Goal: Information Seeking & Learning: Learn about a topic

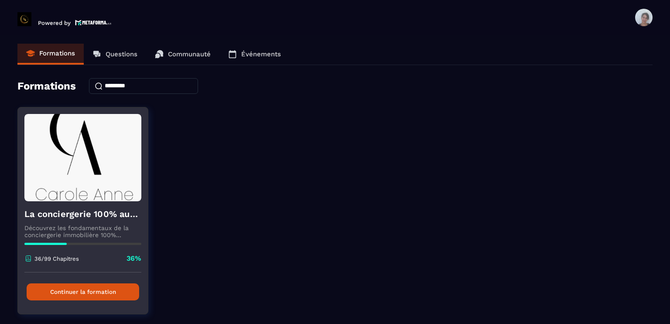
click at [94, 199] on img at bounding box center [82, 157] width 117 height 87
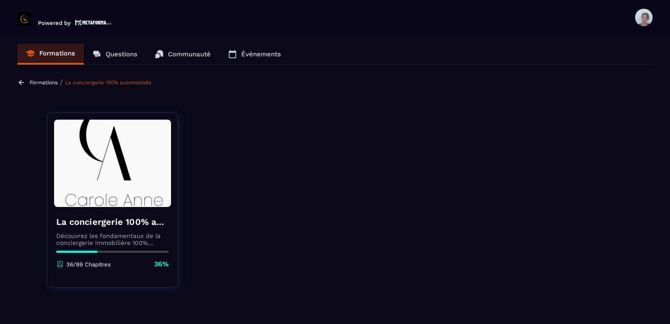
click at [131, 220] on h4 "La conciergerie 100% automatisée" at bounding box center [112, 222] width 113 height 12
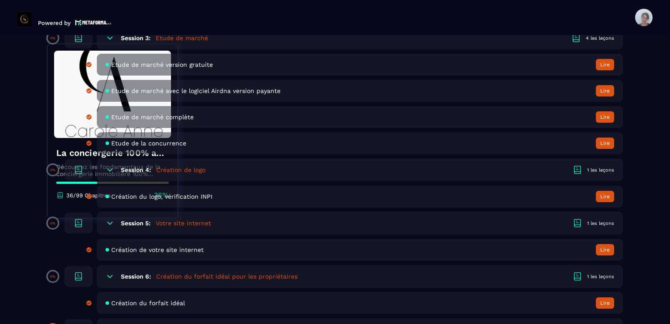
scroll to position [559, 0]
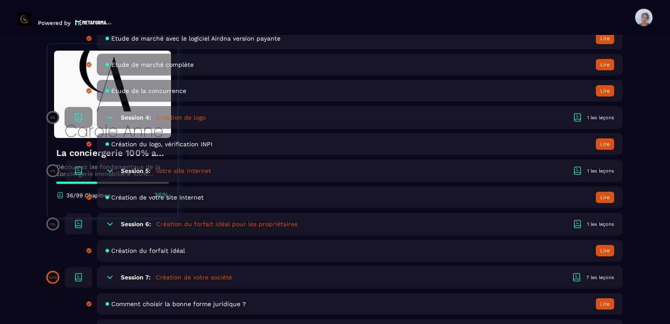
click at [165, 254] on span "Création du forfait idéal" at bounding box center [148, 250] width 74 height 7
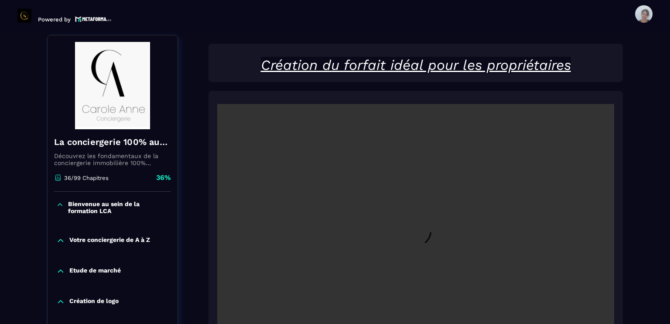
scroll to position [91, 0]
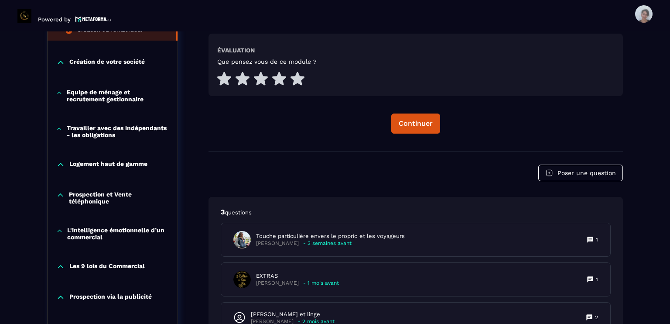
scroll to position [475, 0]
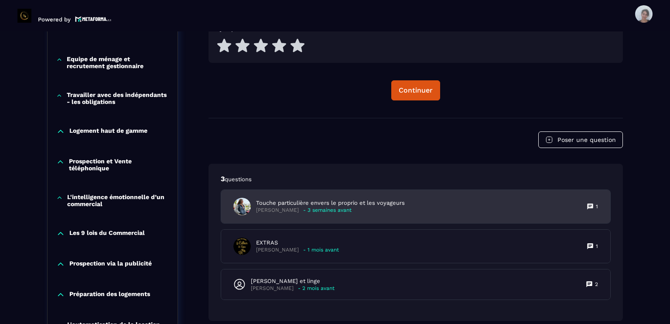
click at [352, 211] on p "- 3 semaines avant" at bounding box center [327, 210] width 48 height 7
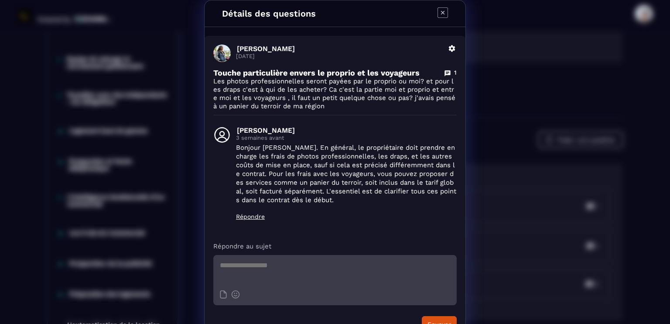
click at [439, 14] on icon "Modal window" at bounding box center [443, 12] width 10 height 10
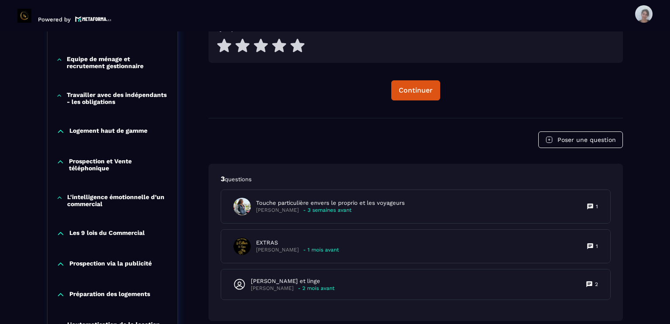
click at [651, 45] on div "Formations / La conciergerie 100% automatisée / Création du forfait idéal La co…" at bounding box center [334, 155] width 635 height 1111
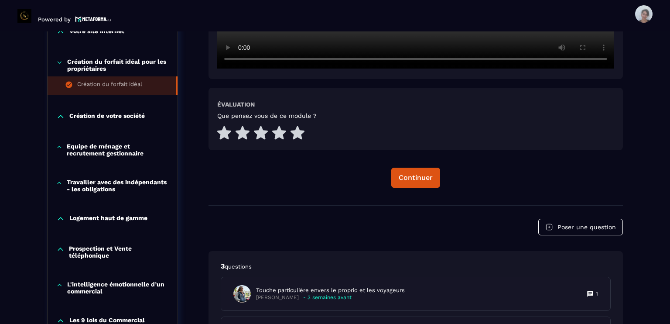
scroll to position [370, 0]
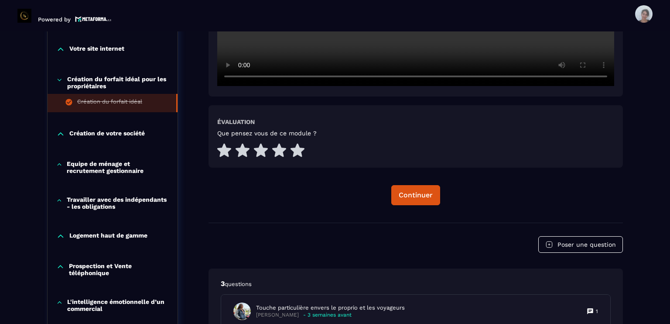
click at [112, 171] on p "Equipe de ménage et recrutement gestionnaire" at bounding box center [118, 167] width 102 height 14
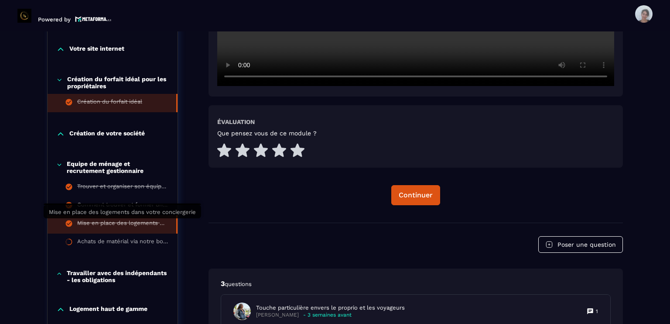
click at [136, 223] on div "Mise en place des logements dans votre conciergerie" at bounding box center [122, 225] width 90 height 10
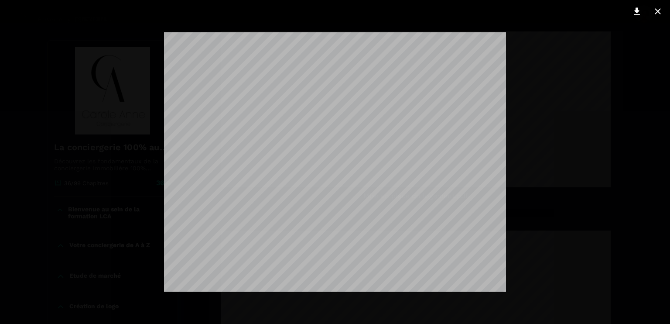
scroll to position [52, 0]
click at [659, 10] on icon at bounding box center [658, 11] width 6 height 6
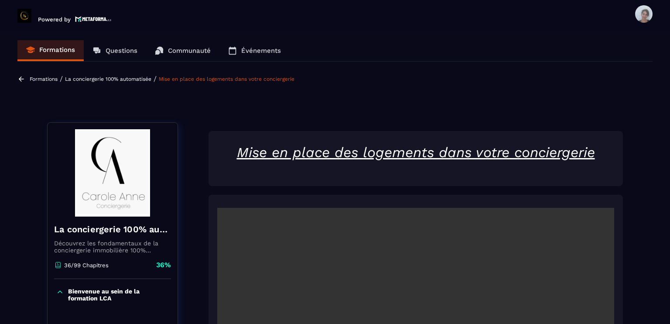
scroll to position [105, 0]
click at [653, 190] on section "Formations Questions Communauté Événements Formations / La conciergerie 100% au…" at bounding box center [335, 177] width 670 height 292
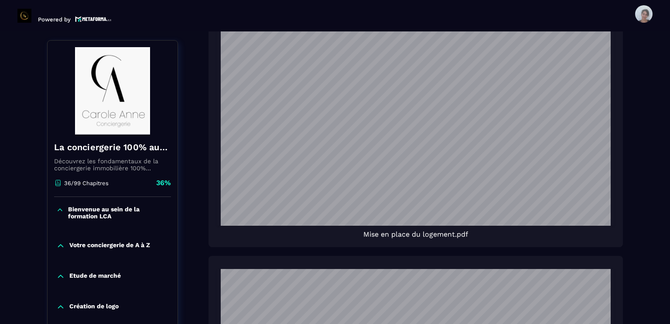
scroll to position [745, 0]
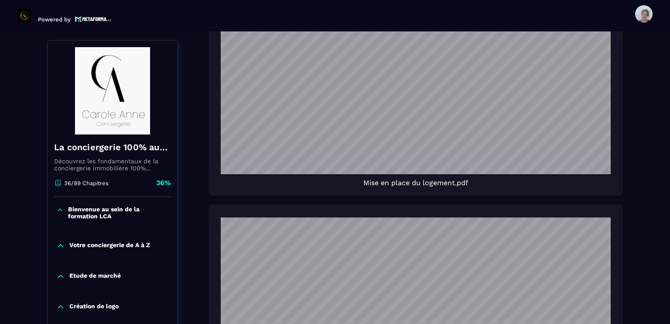
scroll to position [681, 0]
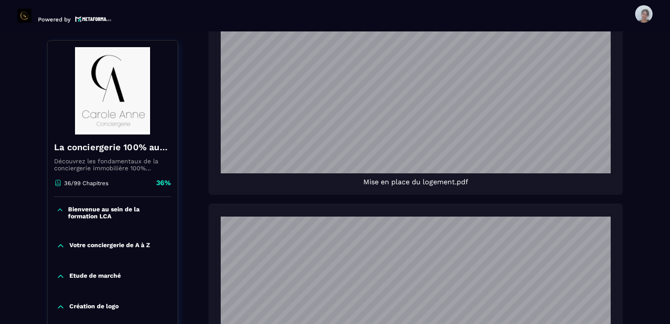
click at [168, 224] on div "Bienvenue au sein de la formation LCA" at bounding box center [113, 215] width 130 height 36
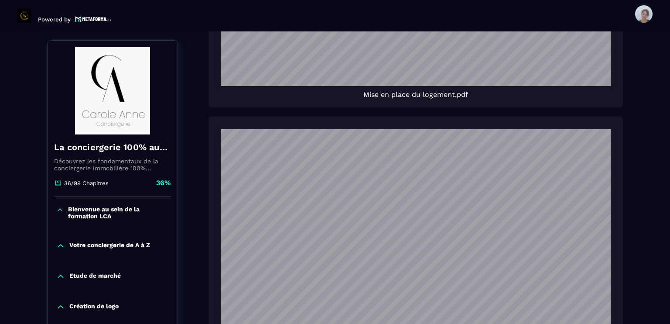
scroll to position [786, 0]
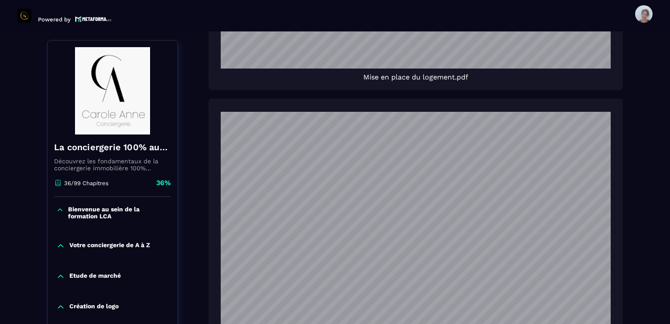
click at [196, 227] on div "La conciergerie 100% automatisée Découvrez les fondamentaux de la conciergerie …" at bounding box center [335, 287] width 576 height 1901
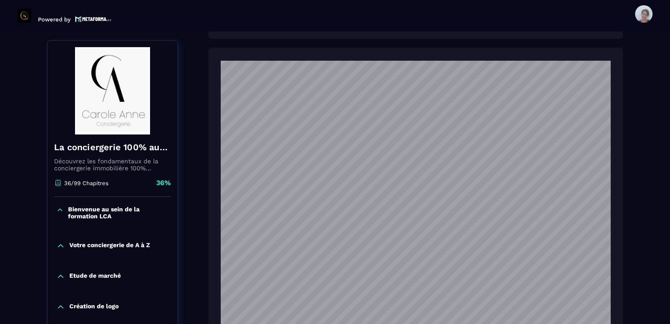
scroll to position [838, 0]
click at [162, 84] on img at bounding box center [112, 90] width 117 height 87
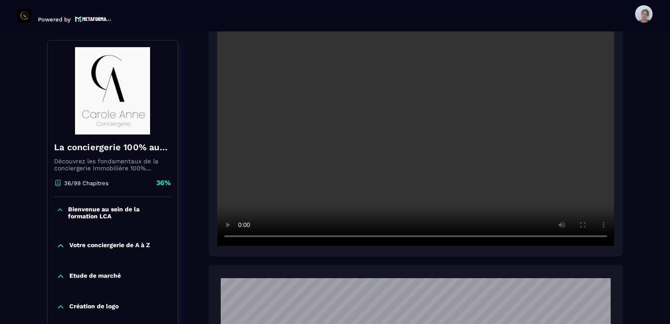
scroll to position [244, 0]
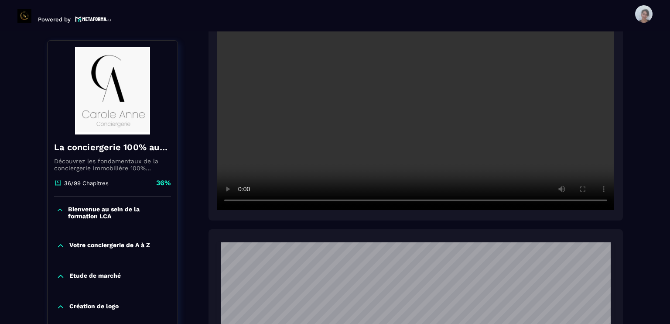
scroll to position [279, 0]
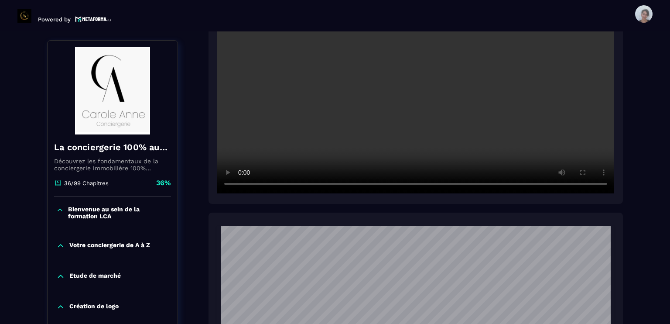
click at [168, 242] on div "Votre conciergerie de A à Z" at bounding box center [113, 245] width 130 height 9
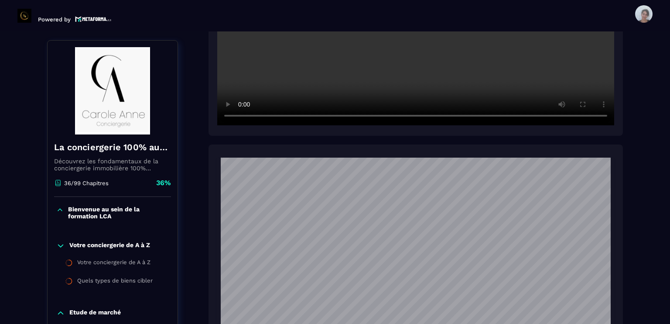
scroll to position [349, 0]
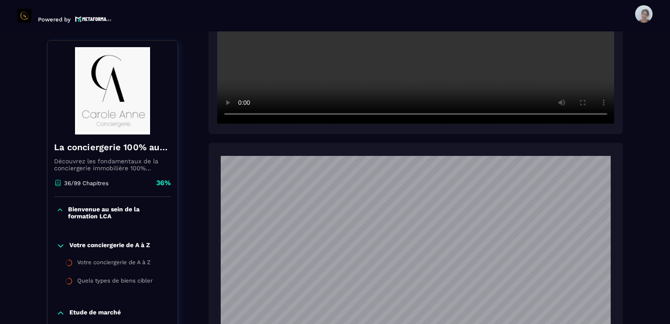
click at [164, 292] on div "Votre conciergerie de A à Z Votre conciergerie de A à Z Quels types de biens ci…" at bounding box center [113, 266] width 130 height 67
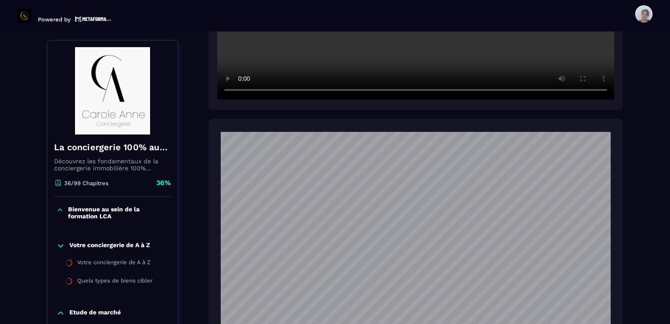
scroll to position [384, 0]
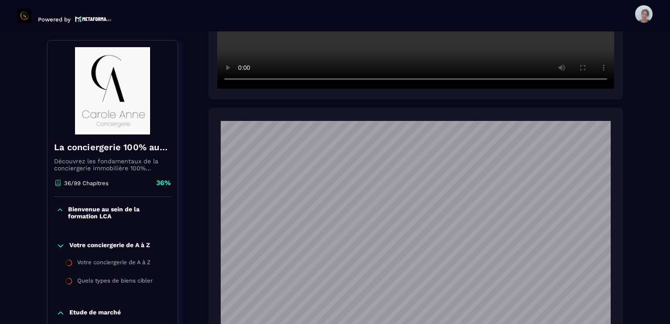
click at [166, 110] on img at bounding box center [112, 90] width 117 height 87
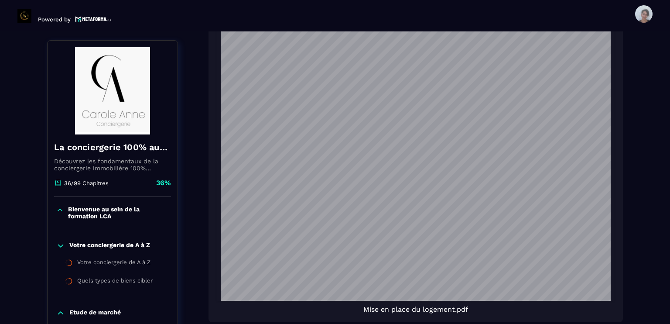
scroll to position [559, 0]
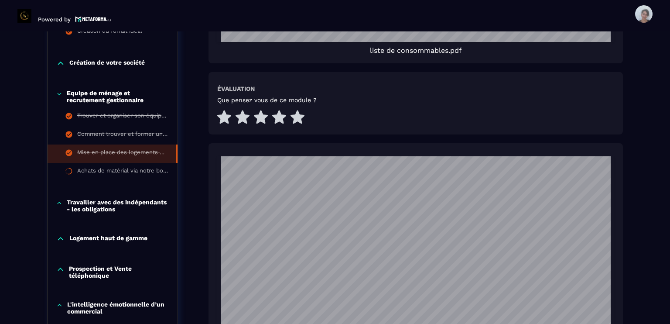
scroll to position [1222, 0]
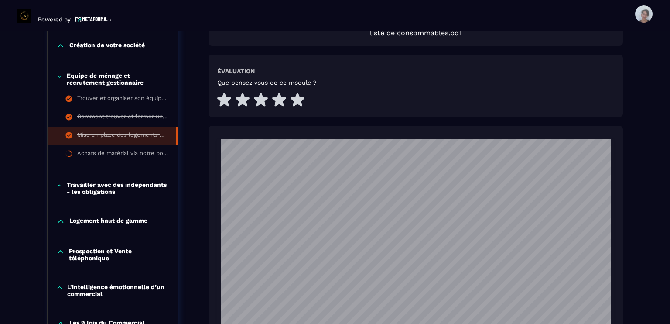
click at [92, 181] on p "Travailler avec des indépendants - les obligations" at bounding box center [118, 188] width 102 height 14
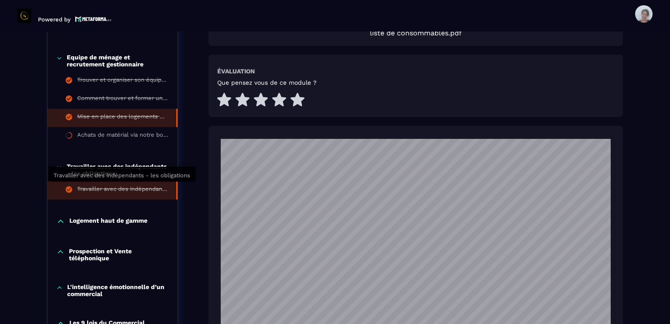
click at [96, 185] on div "Travailler avec des indépendants - les obligations" at bounding box center [122, 190] width 90 height 10
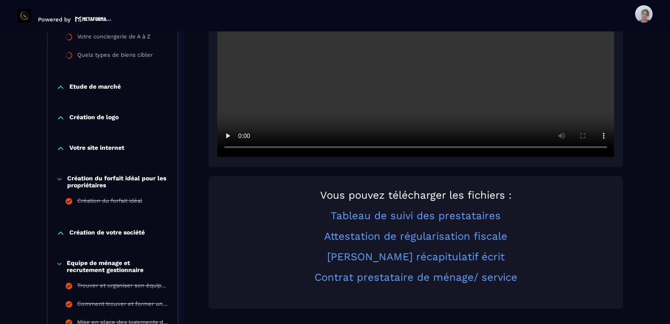
scroll to position [353, 0]
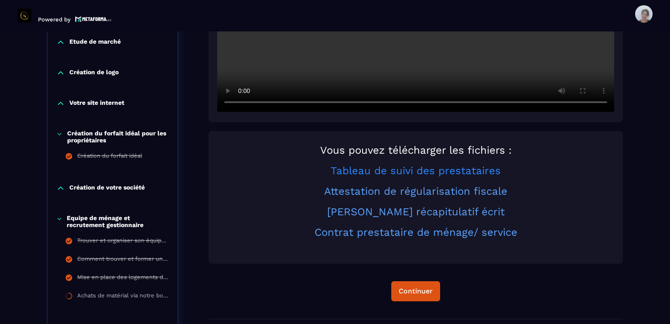
click at [394, 170] on link "Tableau de suivi des prestataires" at bounding box center [416, 171] width 170 height 12
click at [435, 190] on link "Attestation de régularisation fiscale" at bounding box center [415, 191] width 183 height 12
click at [417, 169] on link "Tableau de suivi des prestataires" at bounding box center [416, 171] width 170 height 12
click at [497, 236] on link "Contrat prestataire de ménage/ service" at bounding box center [416, 232] width 203 height 12
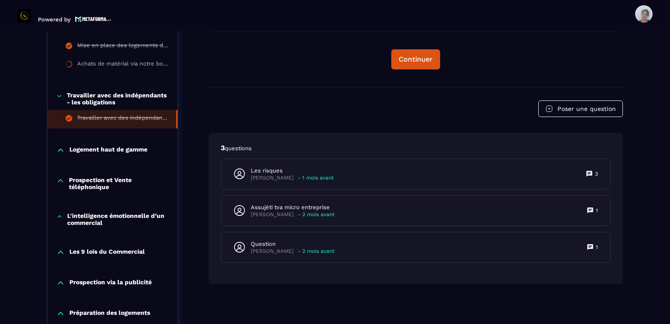
scroll to position [614, 0]
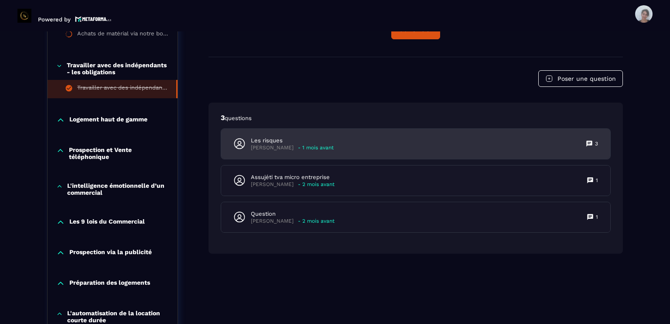
click at [312, 132] on div "Les risques [PERSON_NAME] - 1 mois avant 3" at bounding box center [415, 144] width 389 height 30
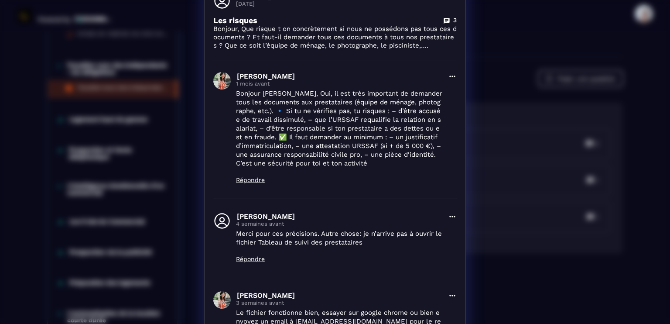
scroll to position [0, 0]
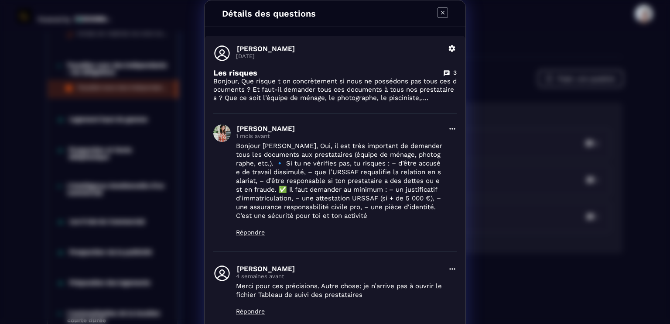
click at [441, 13] on icon "Modal window" at bounding box center [442, 12] width 3 height 3
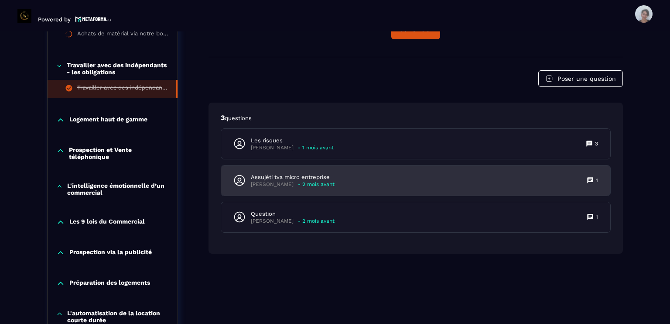
click at [414, 172] on div "Assujéti tva micro entreprise [PERSON_NAME] - 2 mois avant 1" at bounding box center [415, 180] width 389 height 30
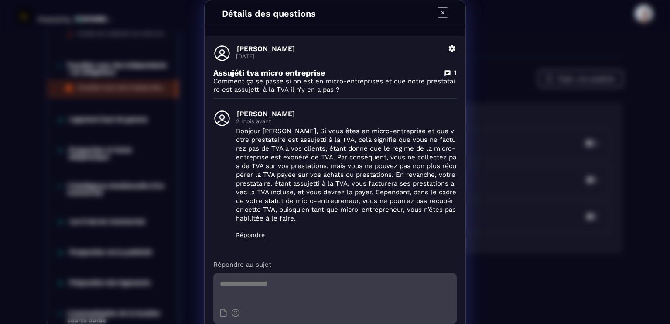
click at [440, 10] on icon "Modal window" at bounding box center [443, 12] width 10 height 10
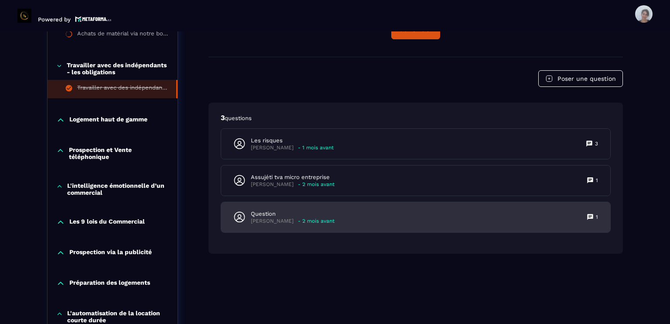
click at [370, 212] on div "Question [PERSON_NAME] - 2 mois avant 1" at bounding box center [415, 217] width 389 height 30
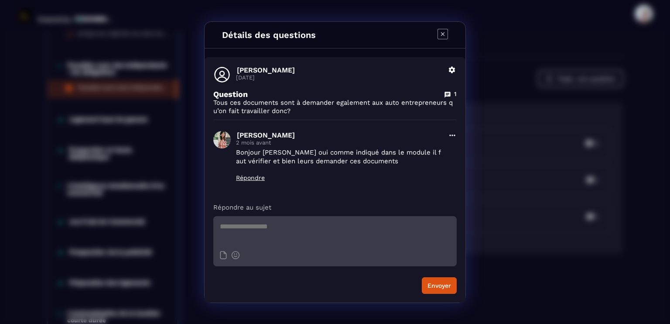
click at [444, 29] on icon "Modal window" at bounding box center [443, 34] width 10 height 10
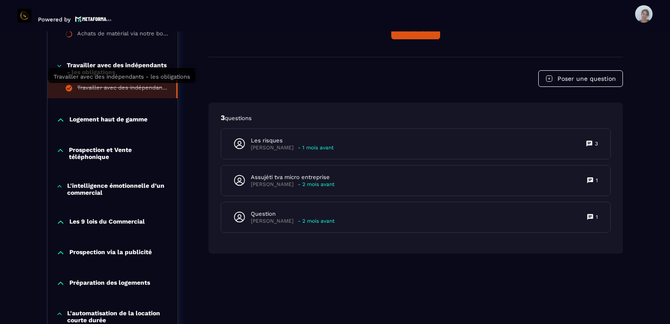
click at [156, 86] on div "Travailler avec des indépendants - les obligations" at bounding box center [122, 89] width 90 height 10
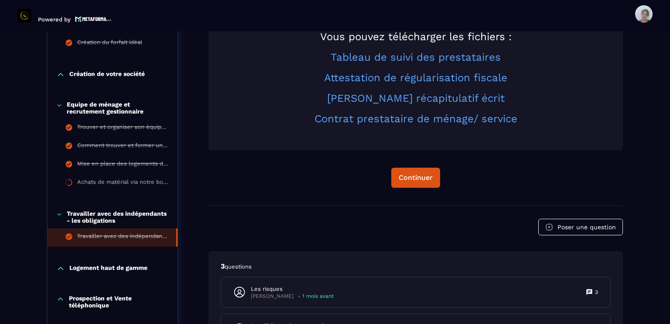
scroll to position [492, 0]
